Goal: Task Accomplishment & Management: Manage account settings

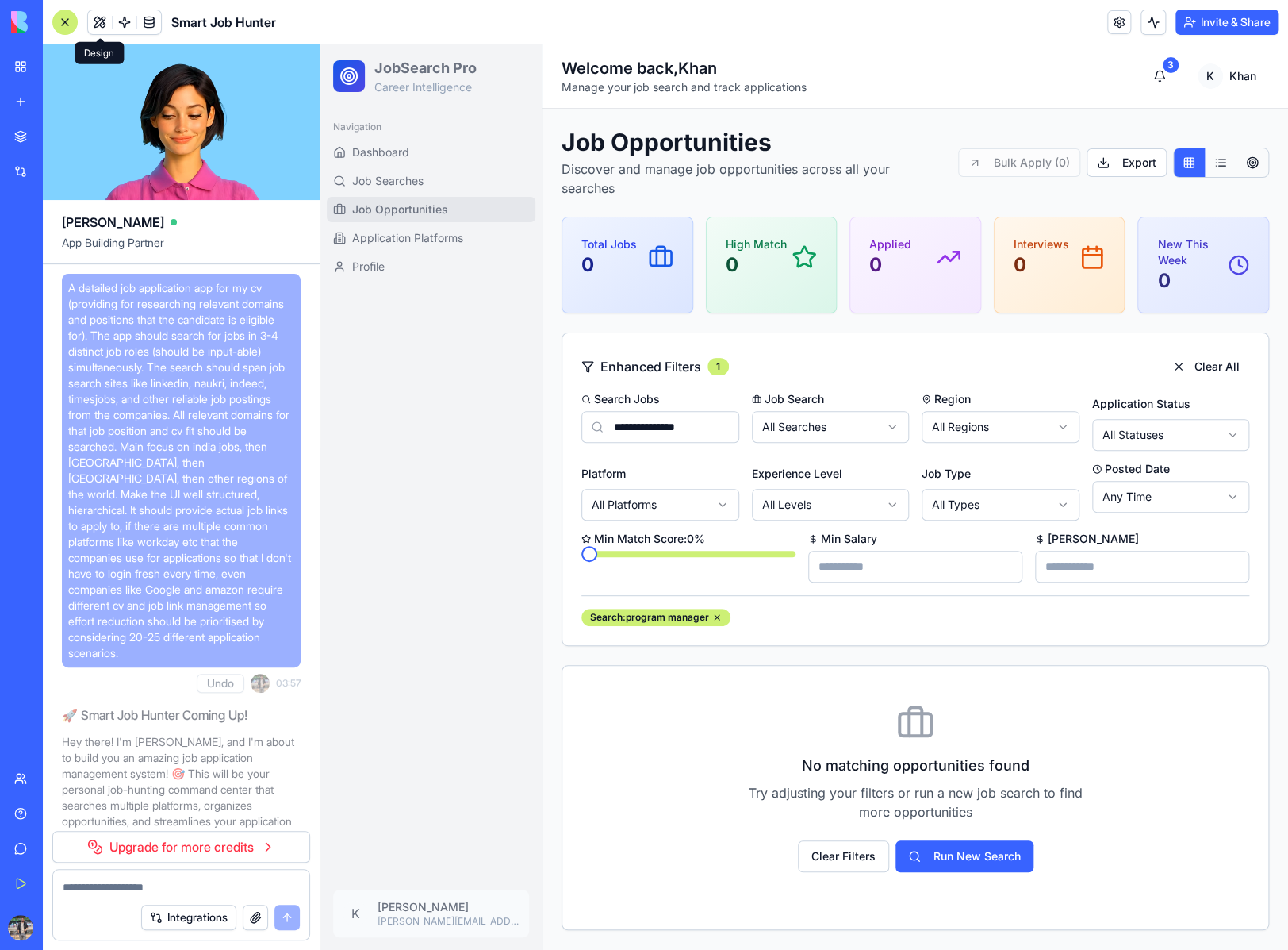
scroll to position [3167, 0]
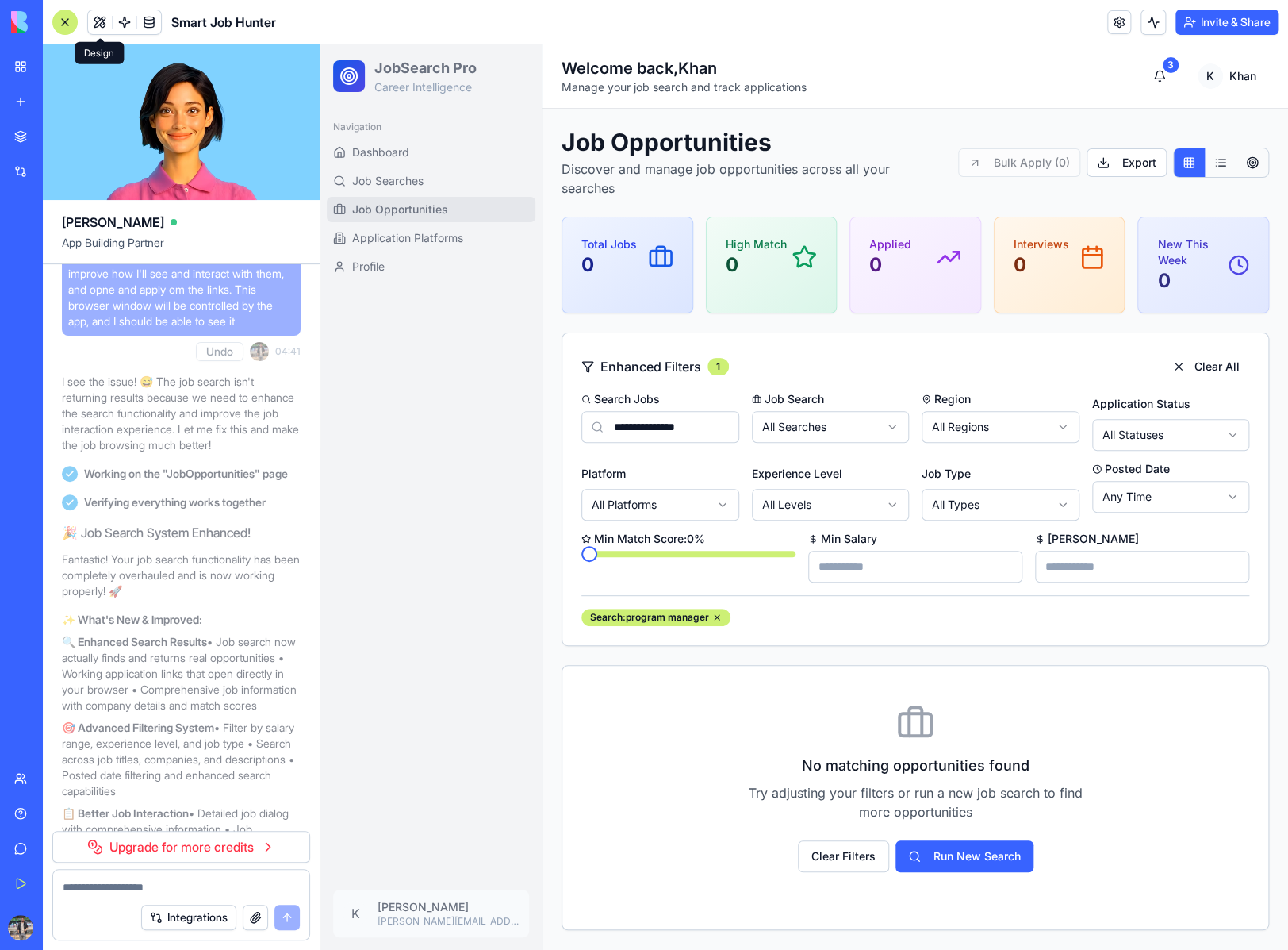
click at [670, 251] on rect at bounding box center [660, 258] width 22 height 15
click at [1226, 74] on html "**********" at bounding box center [804, 497] width 968 height 906
click at [1140, 164] on div "Sign Out" at bounding box center [1181, 169] width 170 height 25
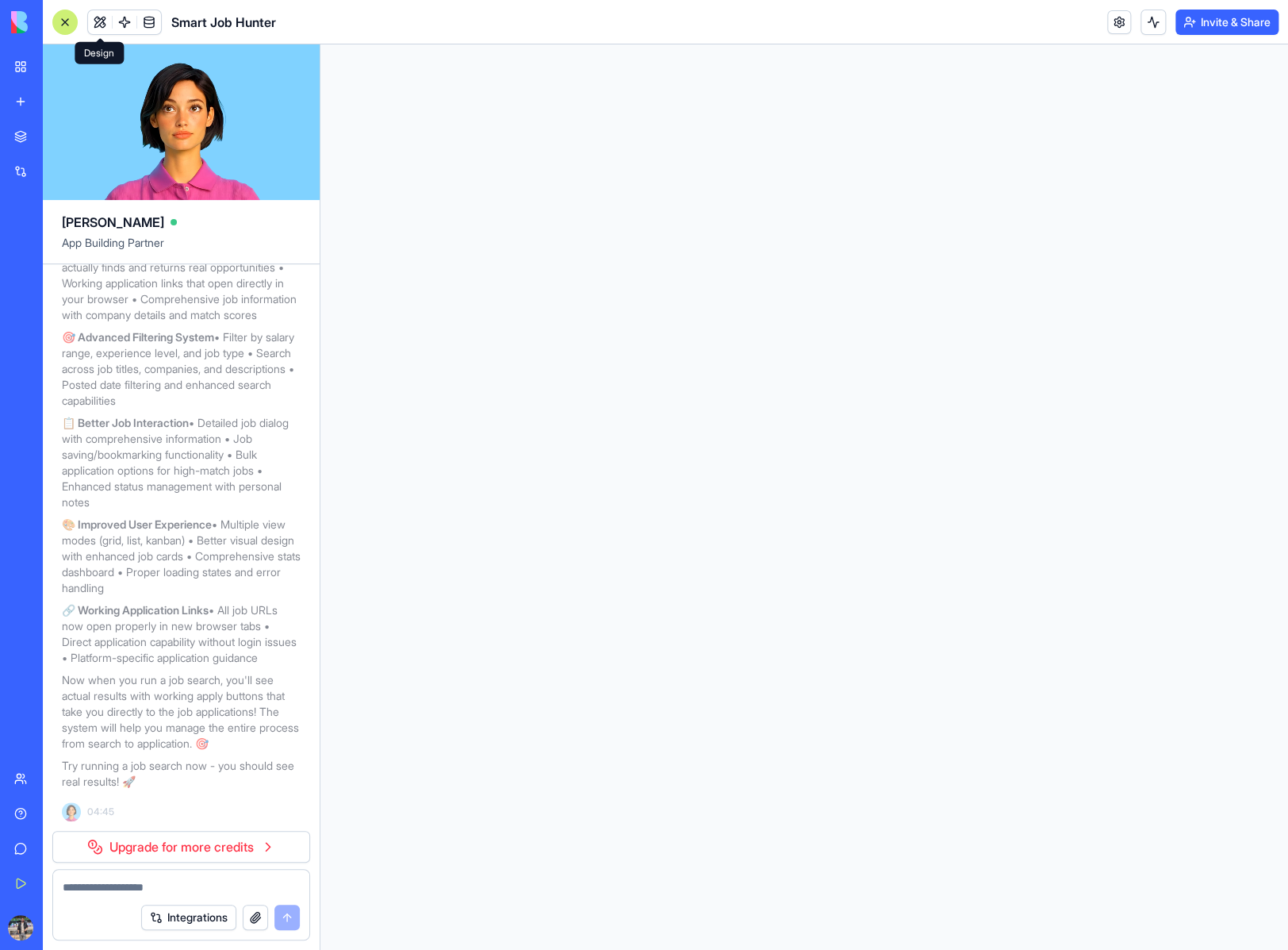
scroll to position [3667, 0]
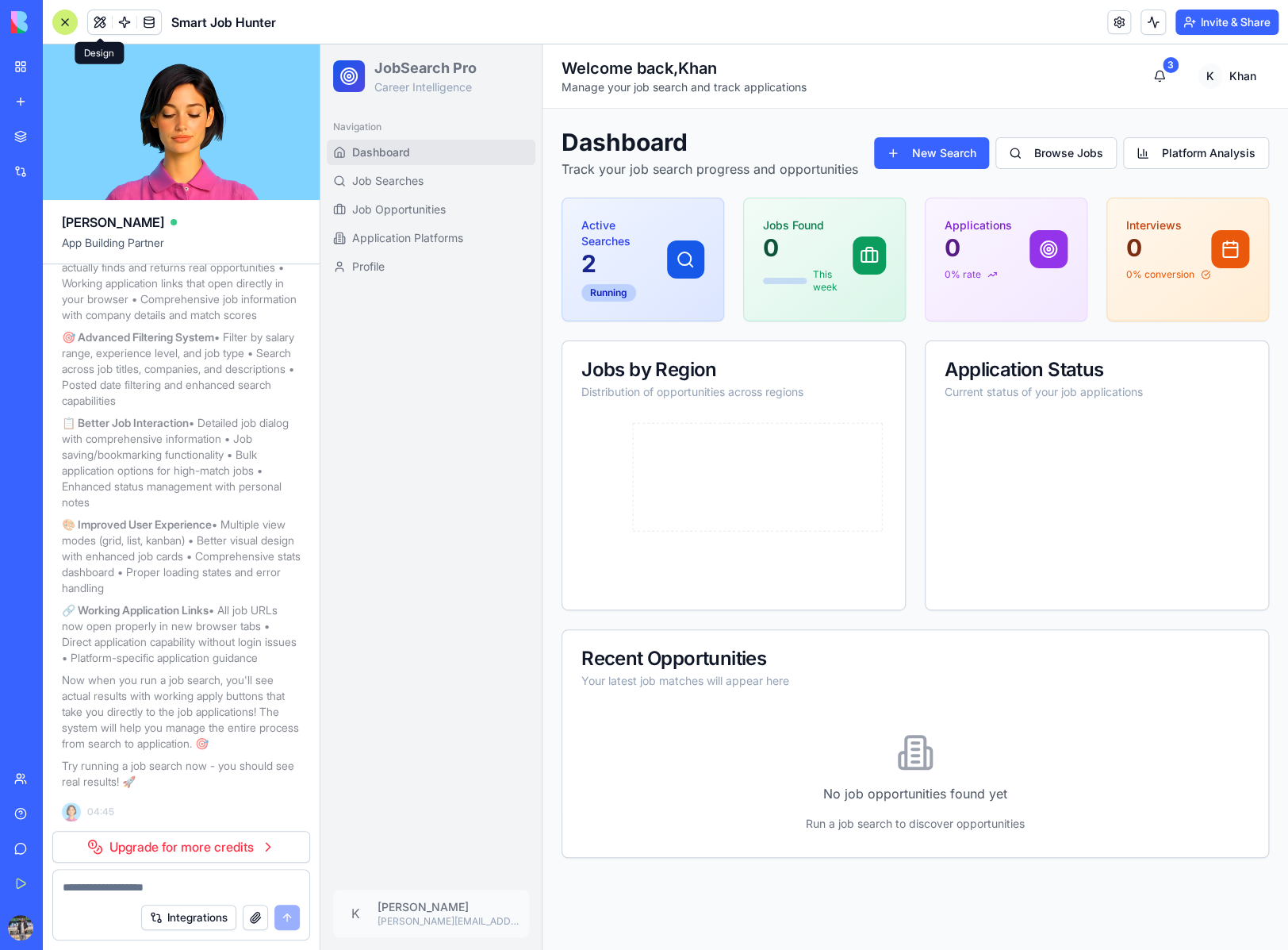
click at [18, 66] on link "My Workspace" at bounding box center [36, 67] width 63 height 32
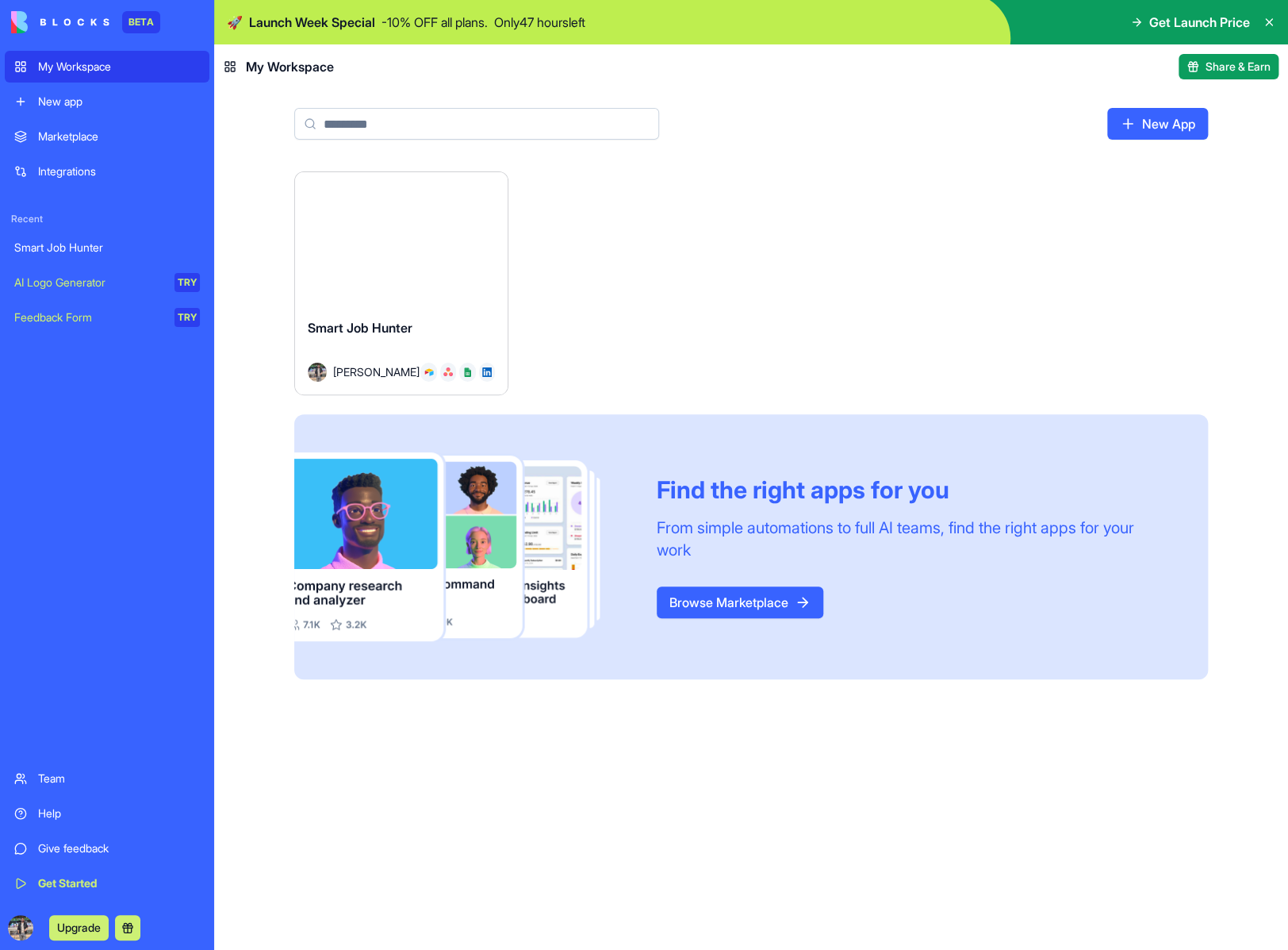
click at [489, 195] on html "BETA My Workspace New app Marketplace Integrations Recent Smart Job Hunter AI L…" at bounding box center [644, 475] width 1288 height 950
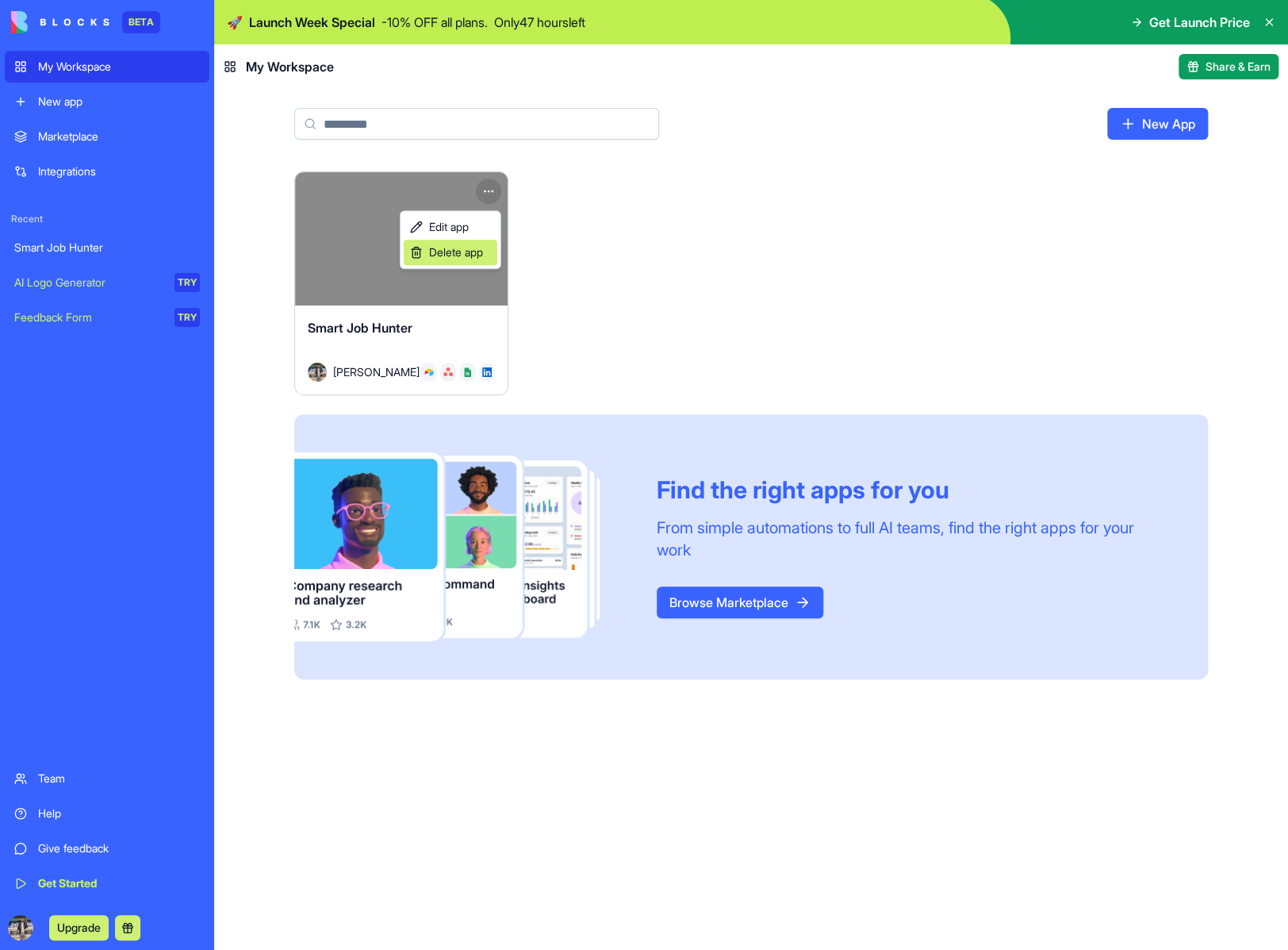
click at [455, 249] on span "Delete app" at bounding box center [457, 253] width 54 height 16
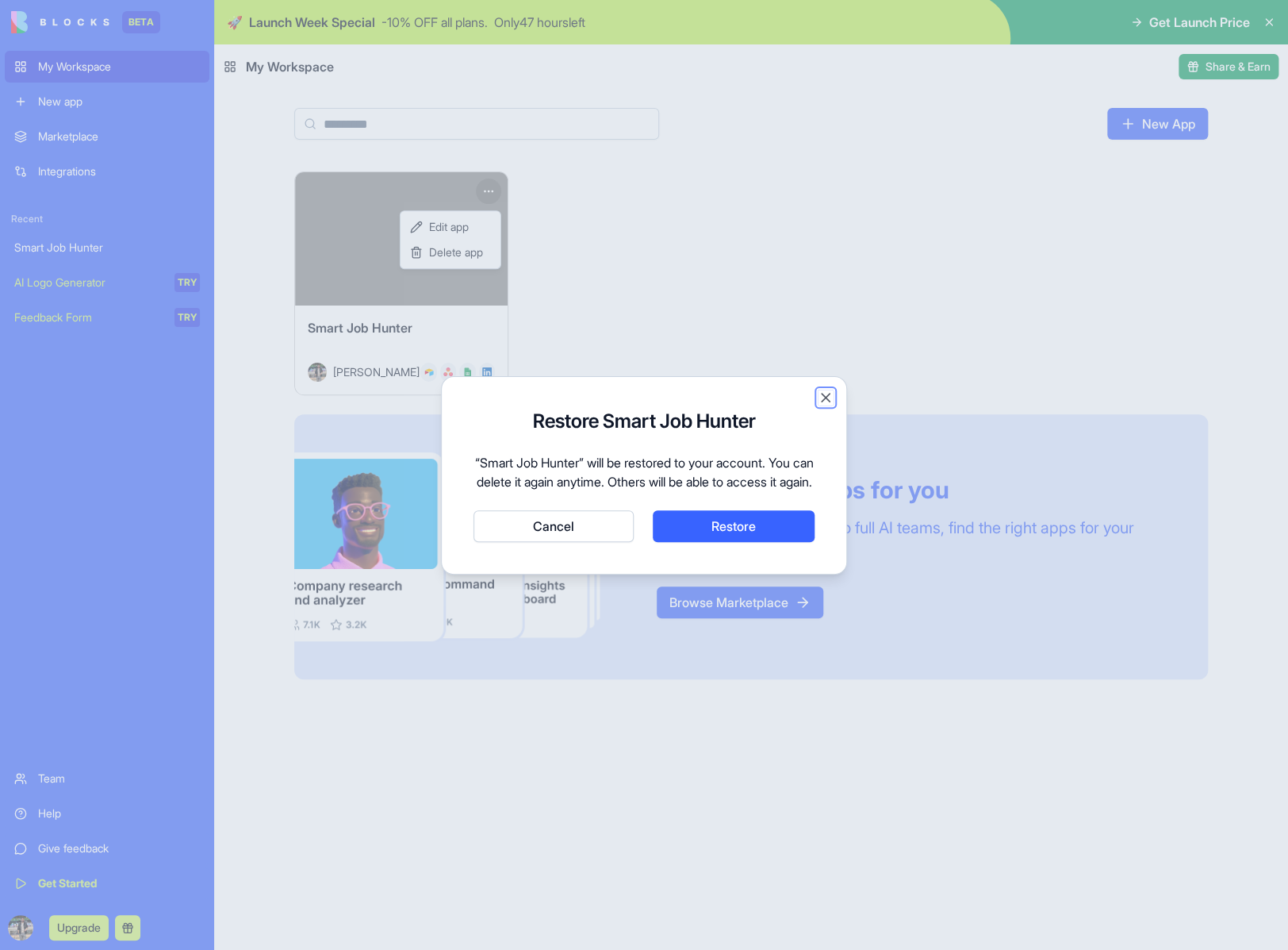
click at [826, 390] on button "Close" at bounding box center [825, 398] width 16 height 16
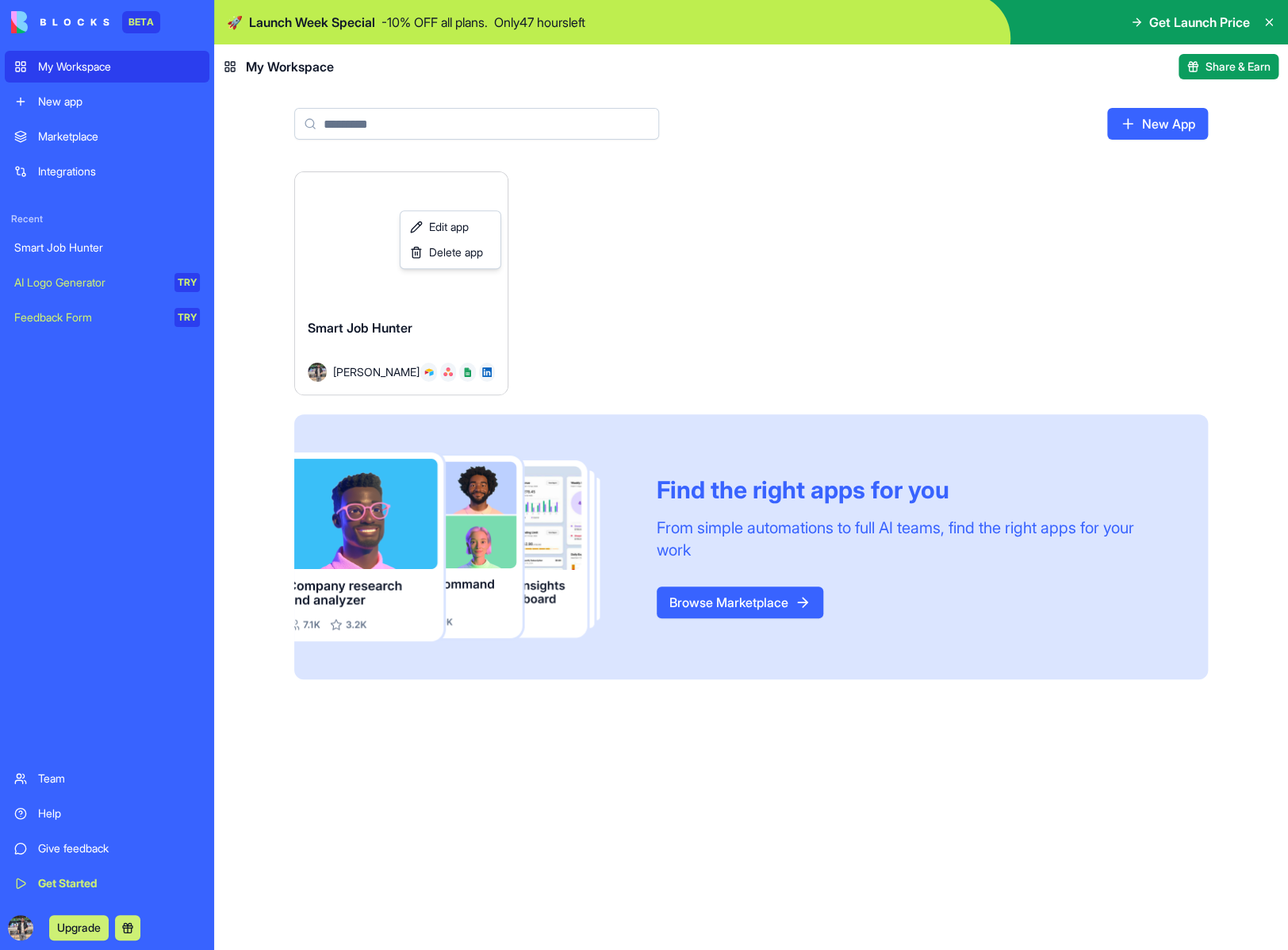
click at [647, 251] on html "BETA My Workspace New app Marketplace Integrations Recent Smart Job Hunter AI L…" at bounding box center [644, 475] width 1288 height 950
click at [487, 190] on html "BETA My Workspace New app Marketplace Integrations Recent Smart Job Hunter AI L…" at bounding box center [644, 475] width 1288 height 950
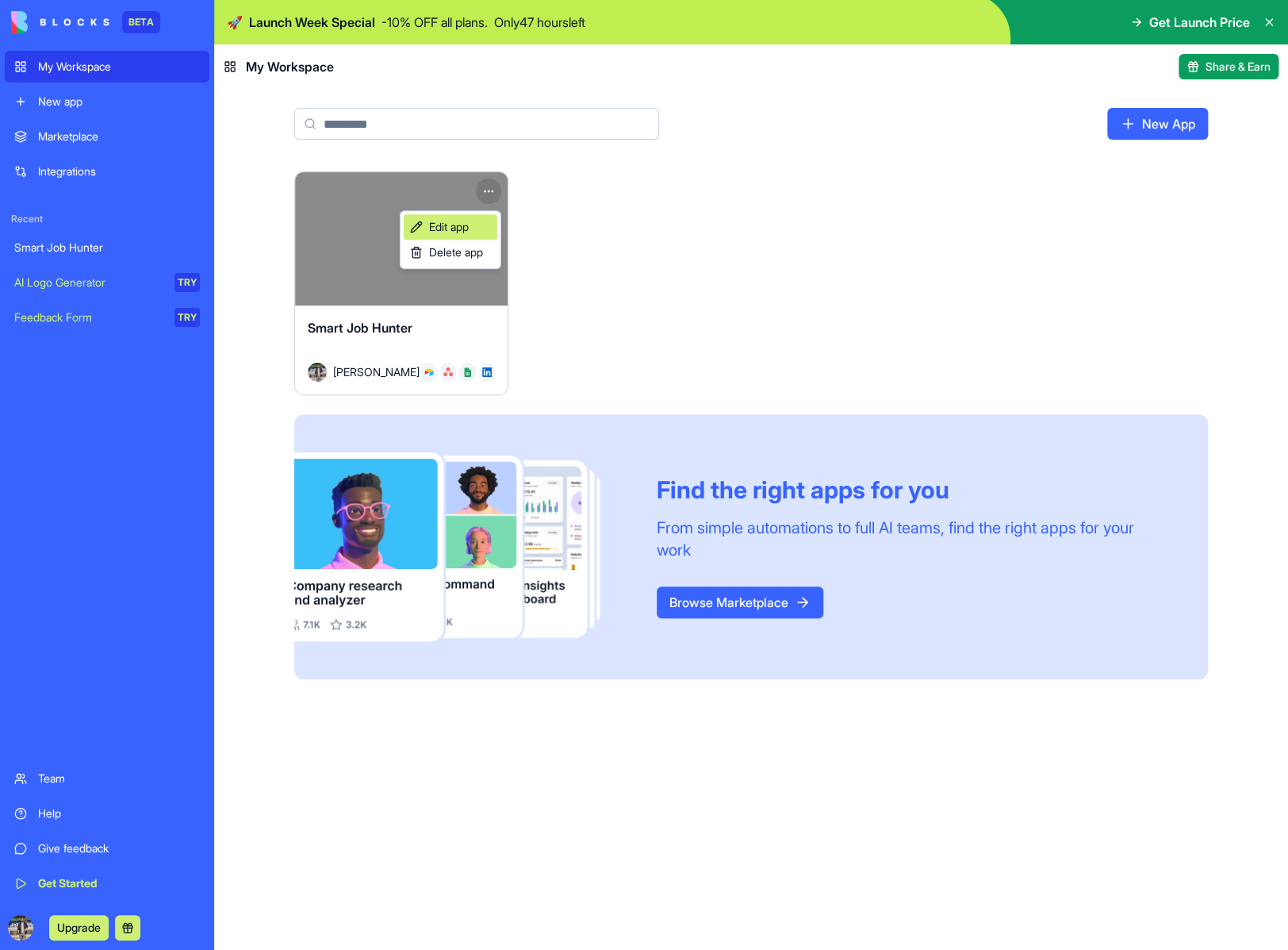
click at [476, 231] on link "Edit app" at bounding box center [450, 227] width 94 height 25
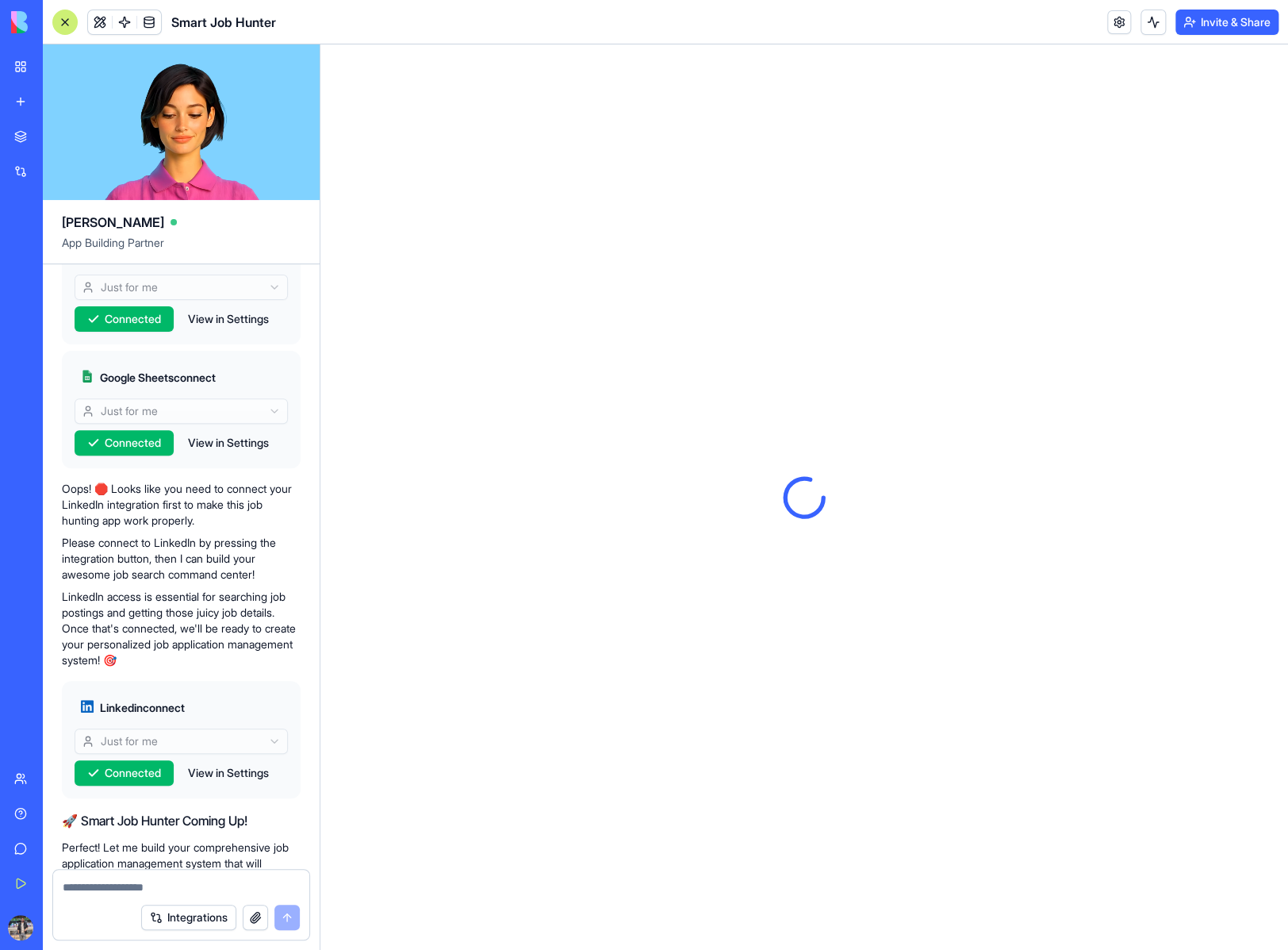
scroll to position [1089, 0]
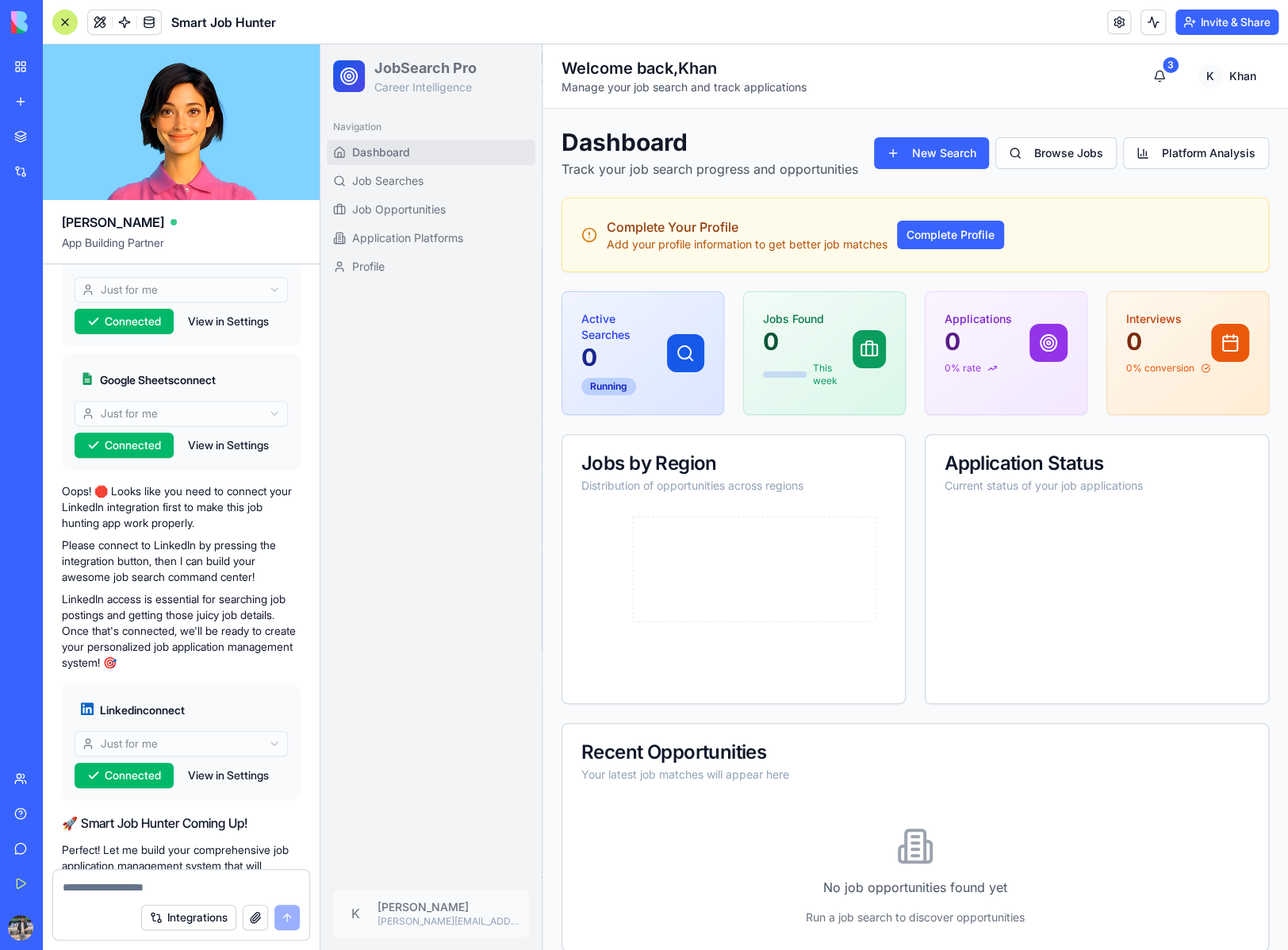
click at [231, 447] on button "View in Settings" at bounding box center [228, 445] width 97 height 25
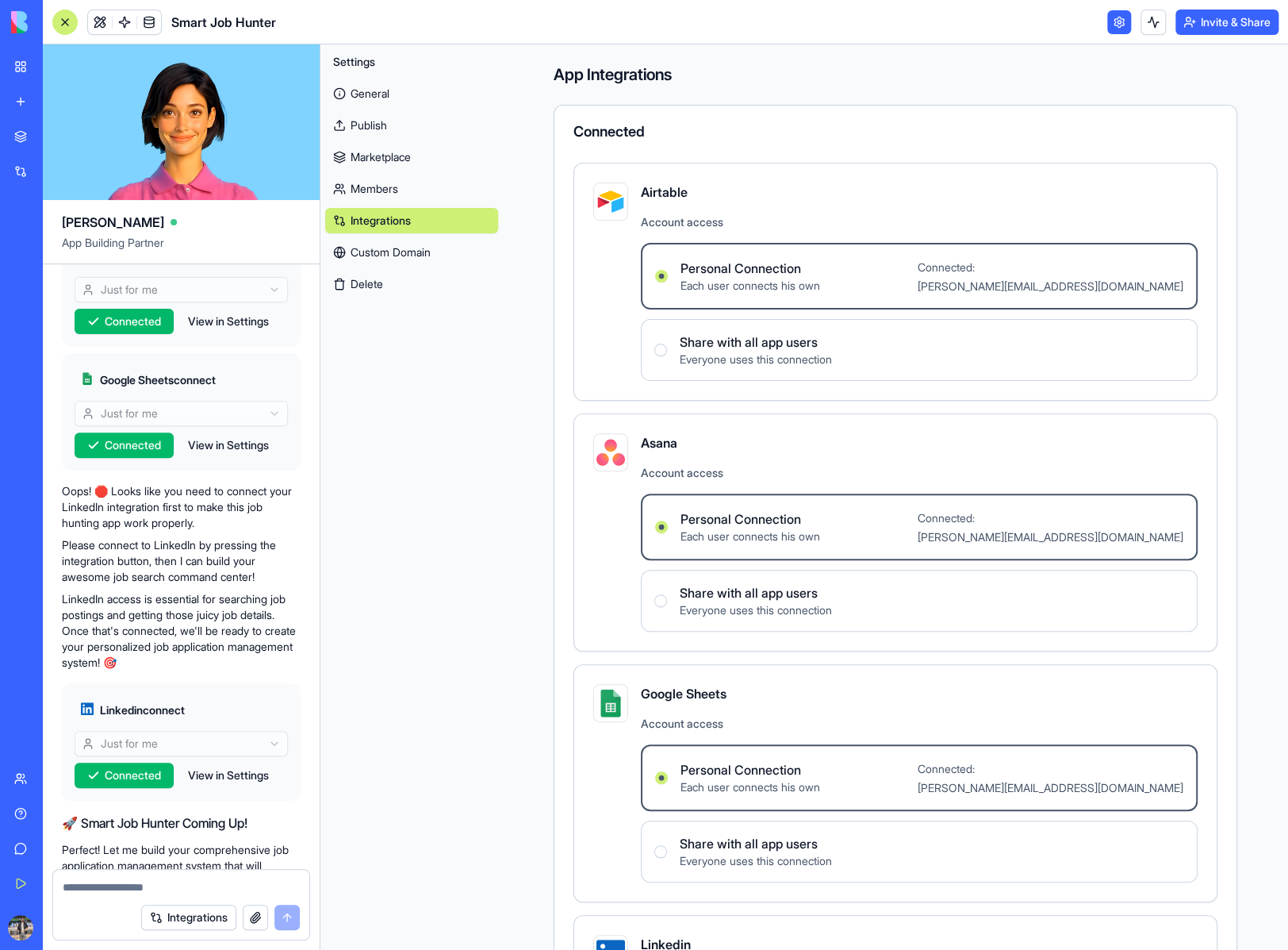
click at [753, 280] on span "Each user connects his own" at bounding box center [750, 286] width 140 height 16
click at [668, 280] on Connection "Personal Connection Each user connects his own Connected: [PERSON_NAME][EMAIL_A…" at bounding box center [661, 276] width 13 height 13
click at [380, 219] on link "Integrations" at bounding box center [411, 220] width 173 height 25
click at [207, 929] on button "Integrations" at bounding box center [189, 917] width 95 height 25
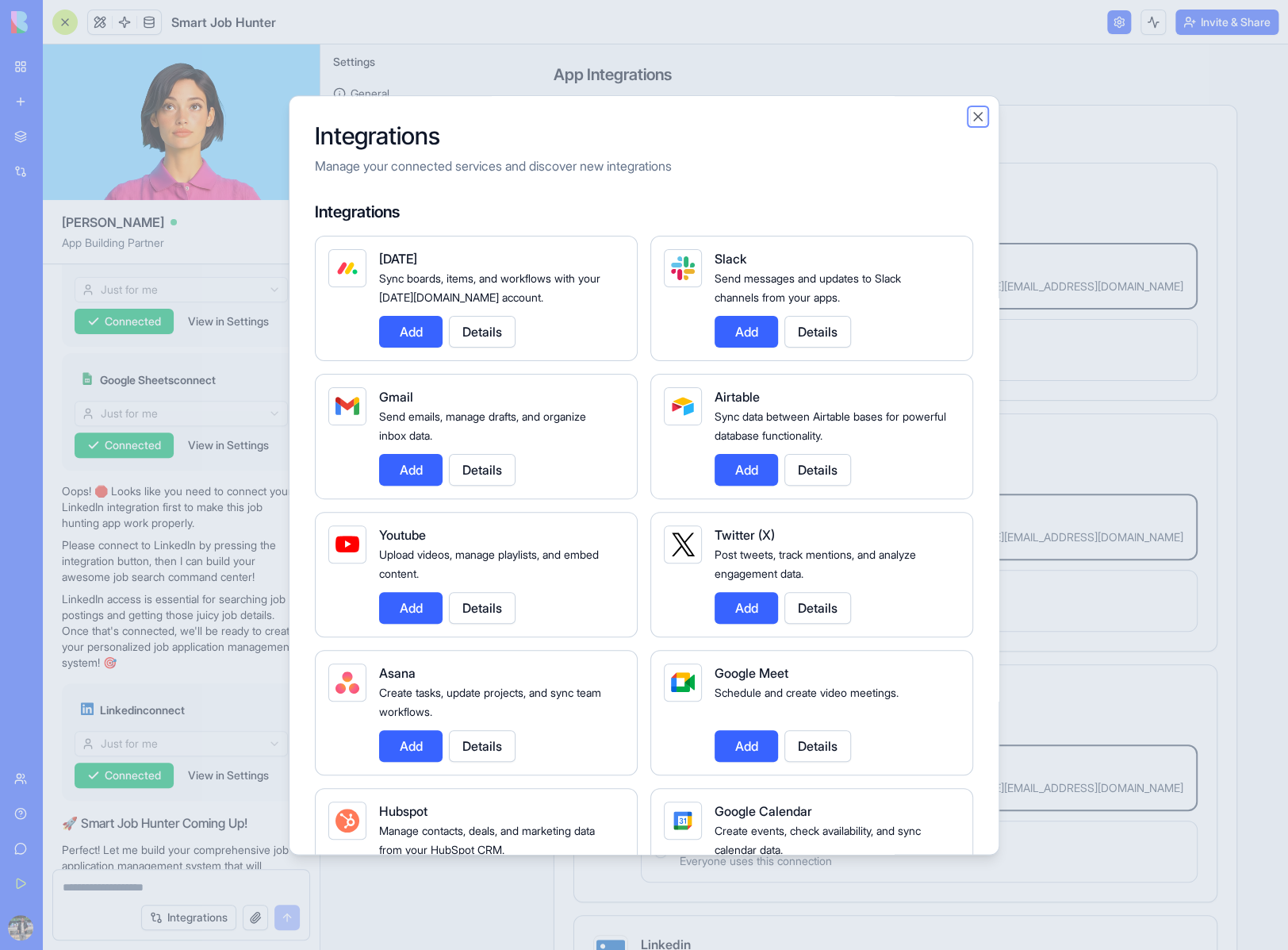
click at [978, 117] on button "Close" at bounding box center [978, 116] width 16 height 16
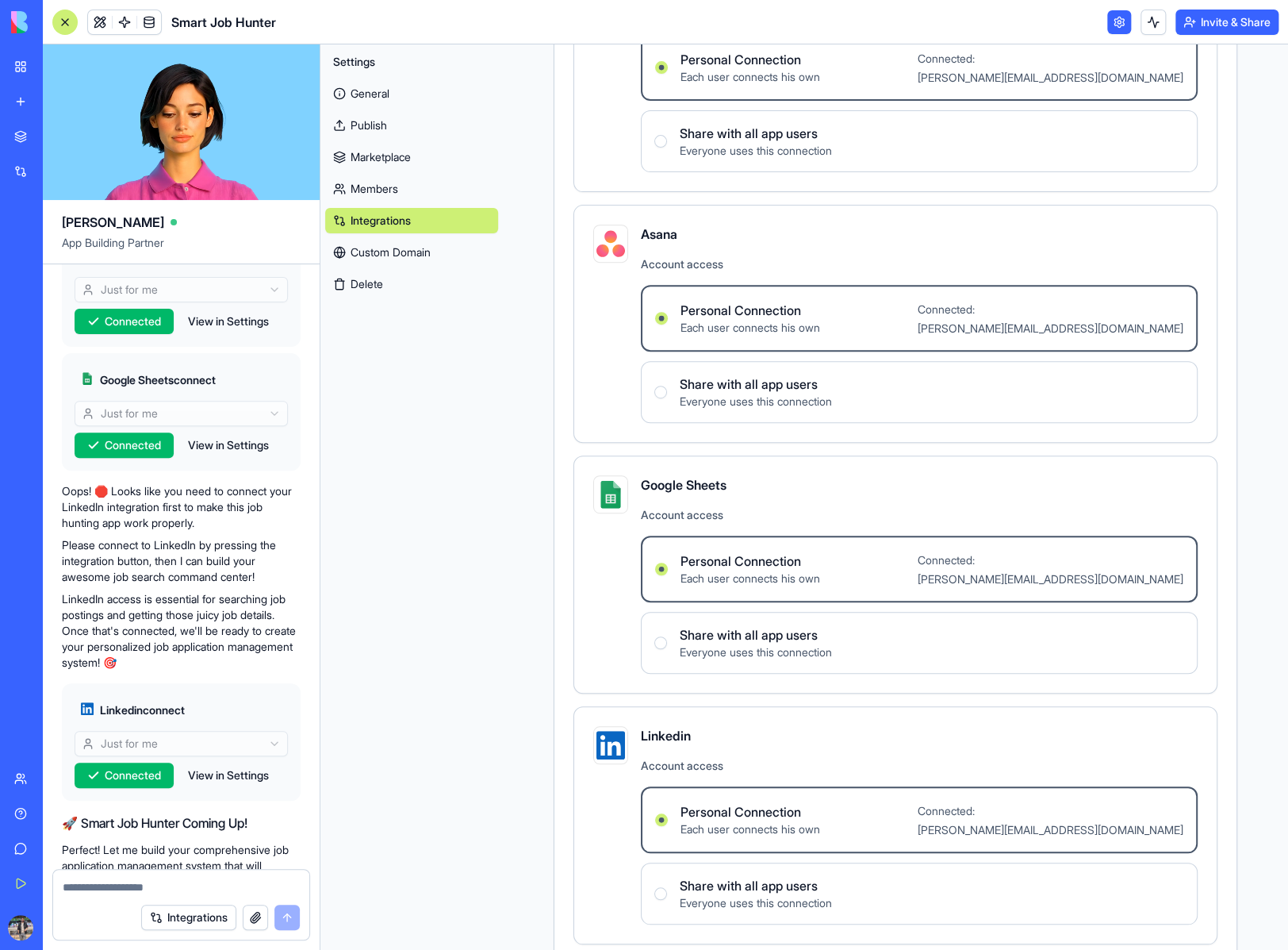
scroll to position [309, 0]
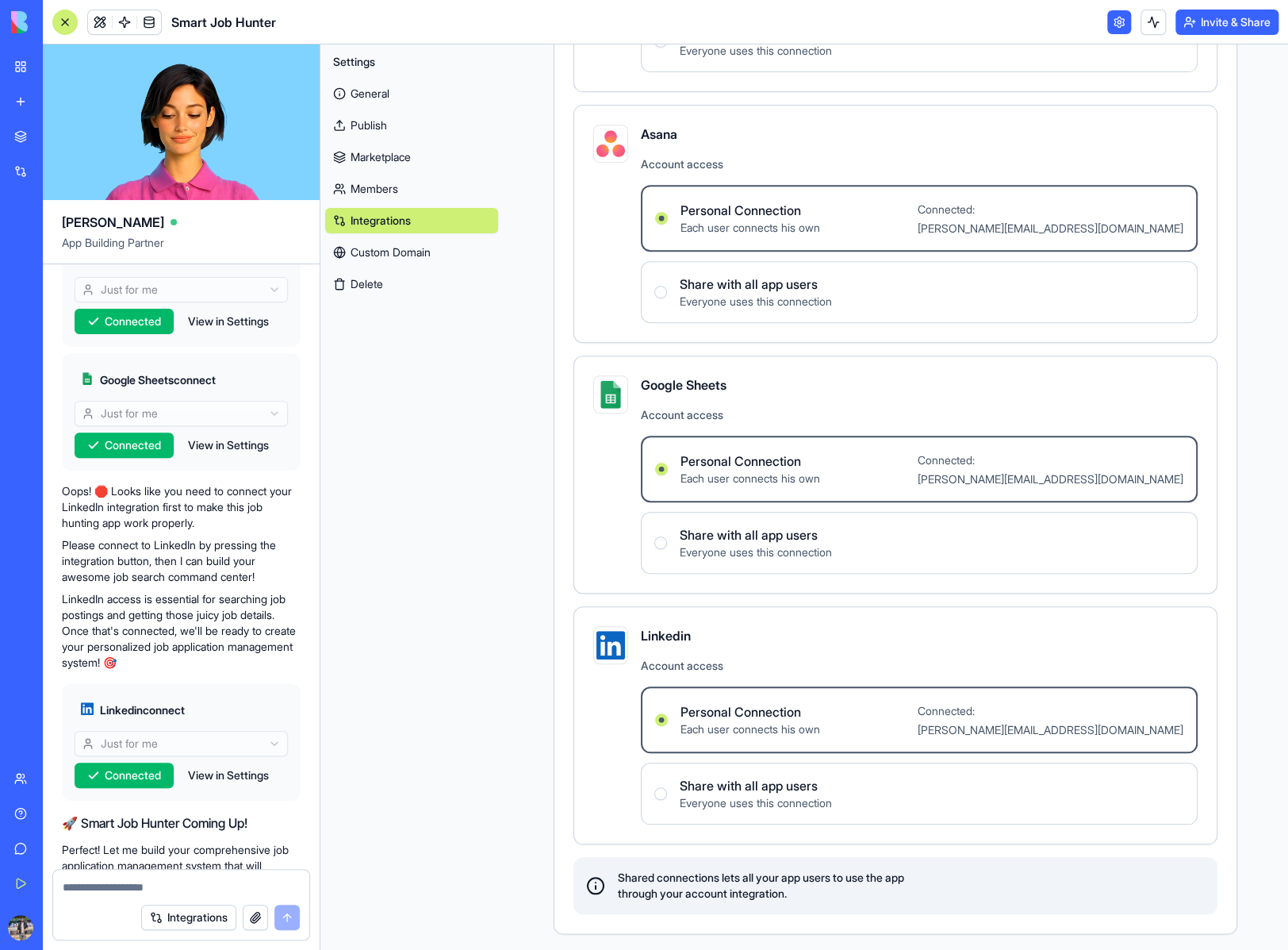
click at [660, 717] on circle "button" at bounding box center [662, 720] width 5 height 5
drag, startPoint x: 809, startPoint y: 894, endPoint x: 601, endPoint y: 880, distance: 208.5
click at [601, 880] on div "Shared connections lets all your app users to use the app through your account …" at bounding box center [896, 886] width 644 height 57
click at [654, 879] on span "Shared connections lets all your app users to use the app through your account …" at bounding box center [761, 886] width 286 height 32
click at [414, 252] on link "Custom Domain" at bounding box center [411, 252] width 173 height 25
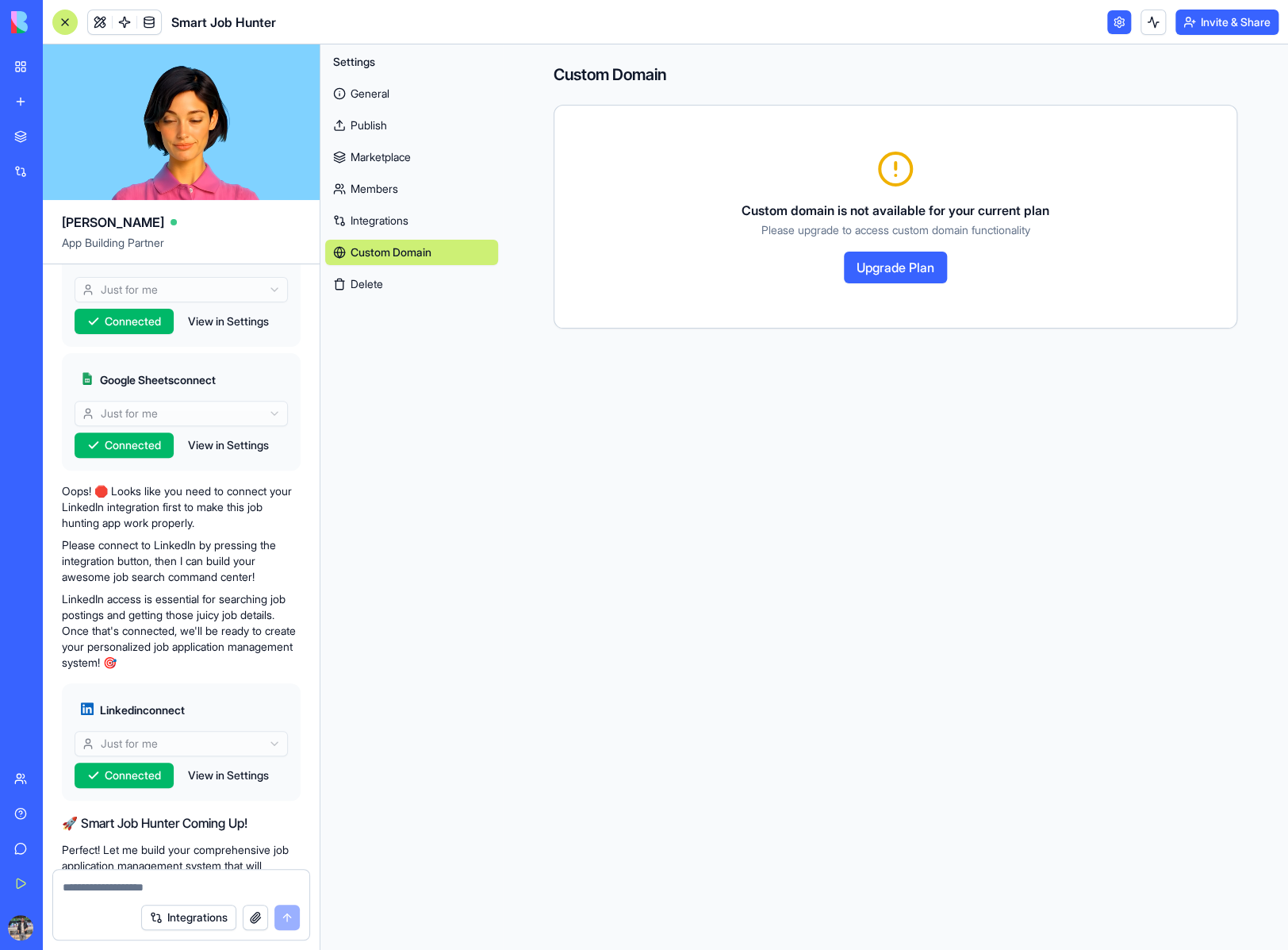
click at [411, 275] on button "Delete" at bounding box center [411, 284] width 173 height 25
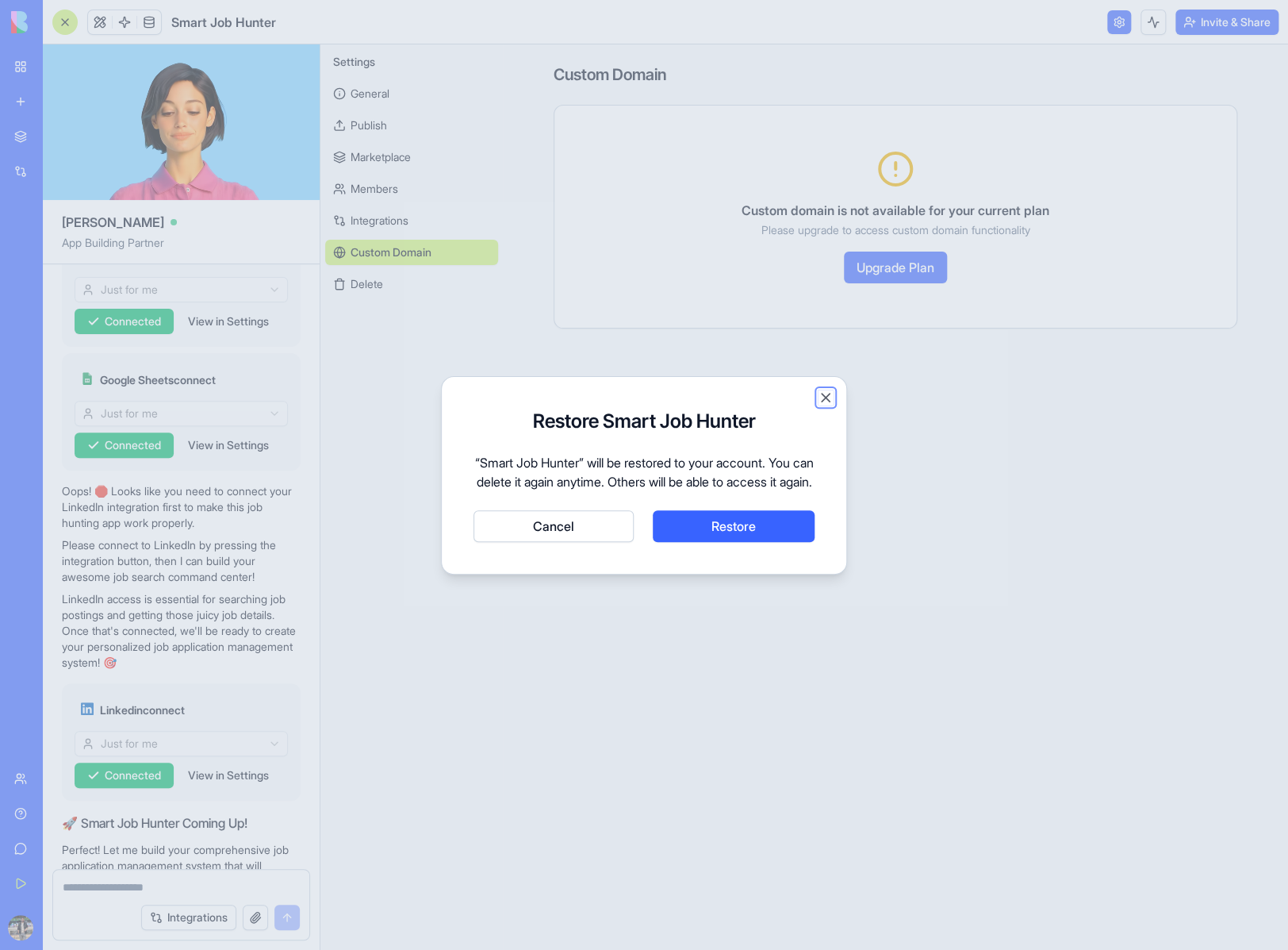
click at [824, 390] on button "Close" at bounding box center [825, 398] width 16 height 16
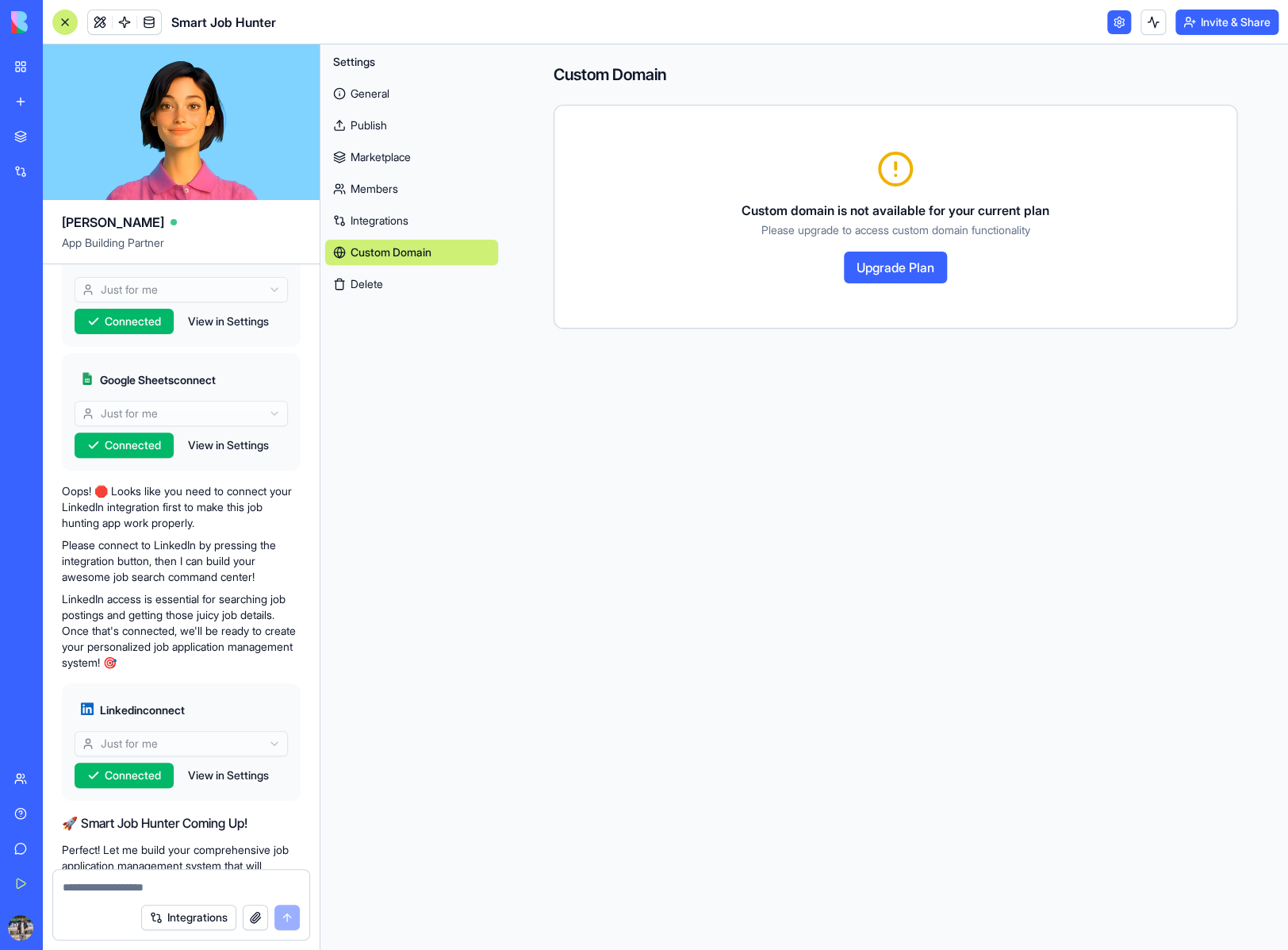
click at [438, 291] on button "Delete" at bounding box center [411, 284] width 173 height 25
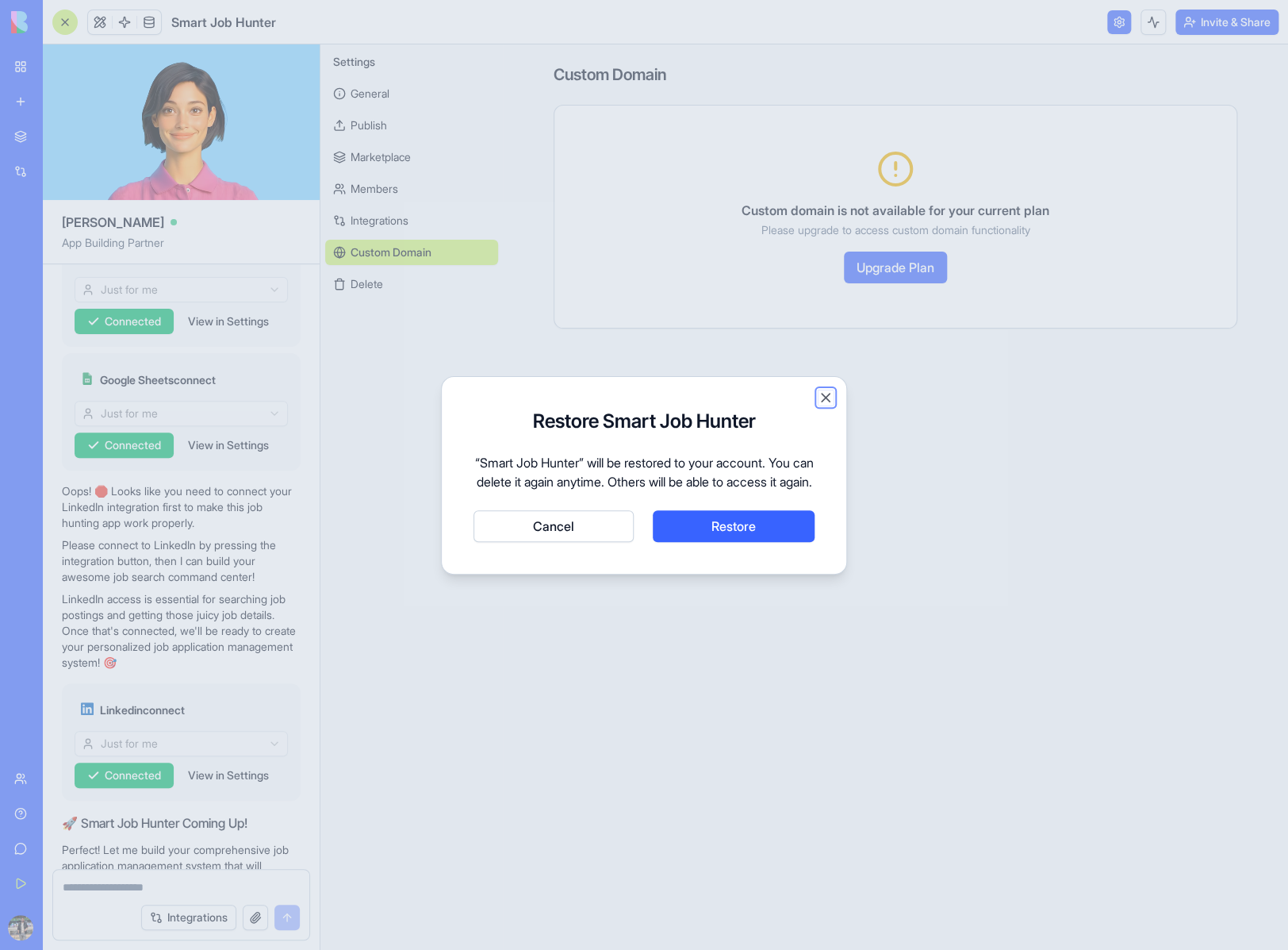
click at [821, 392] on button "Close" at bounding box center [825, 398] width 16 height 16
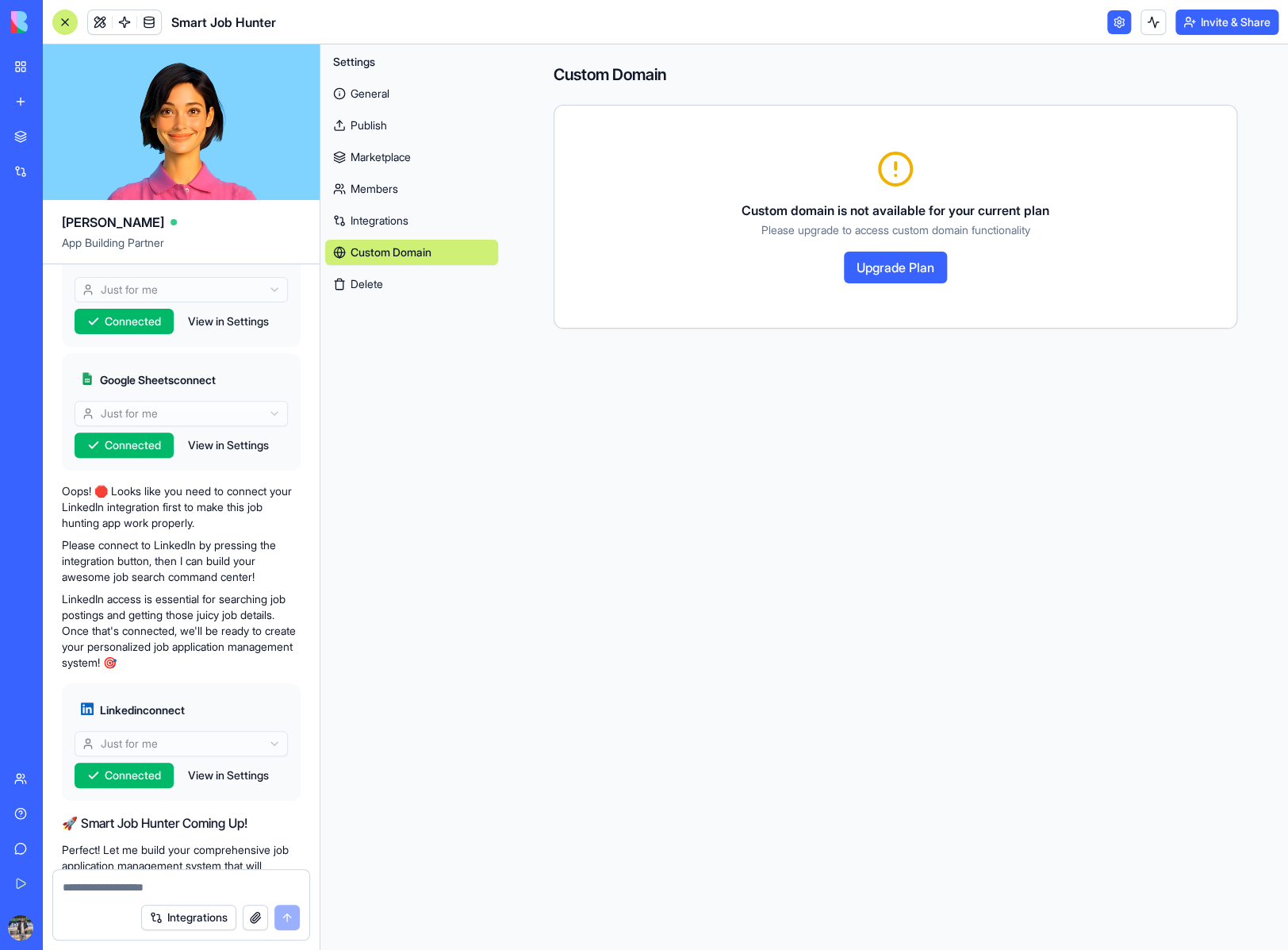
click at [370, 225] on link "Integrations" at bounding box center [411, 220] width 173 height 25
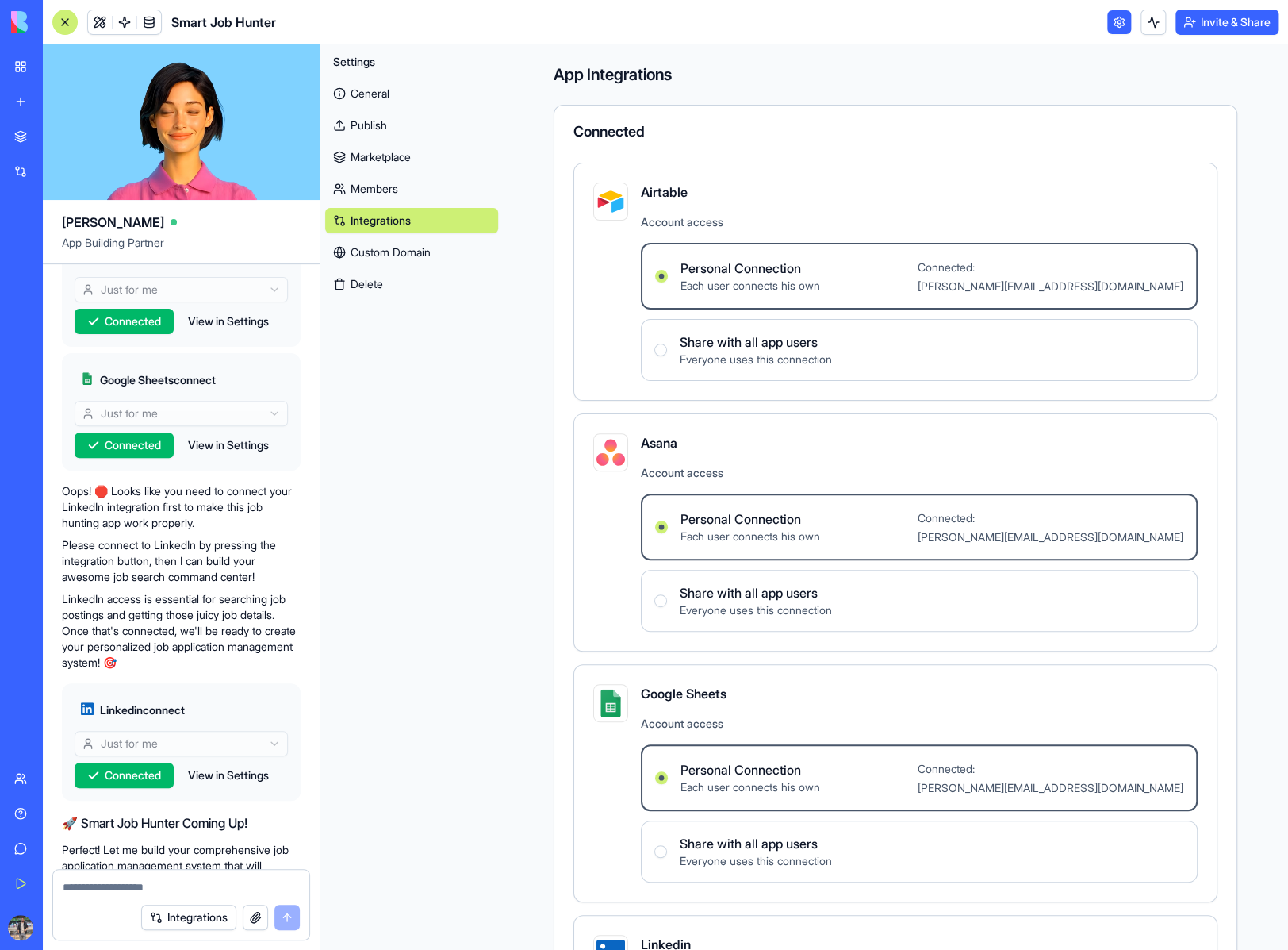
click at [1123, 23] on link at bounding box center [1119, 22] width 23 height 23
